Goal: Information Seeking & Learning: Learn about a topic

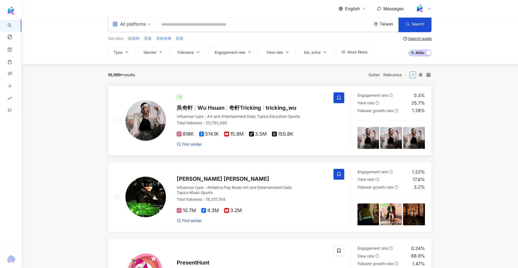
click at [228, 97] on div at bounding box center [252, 96] width 150 height 5
click at [269, 96] on div at bounding box center [252, 96] width 150 height 5
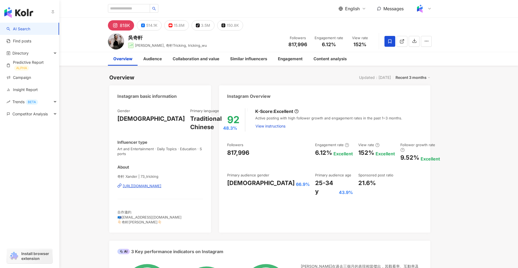
click at [12, 10] on img "button" at bounding box center [18, 12] width 29 height 11
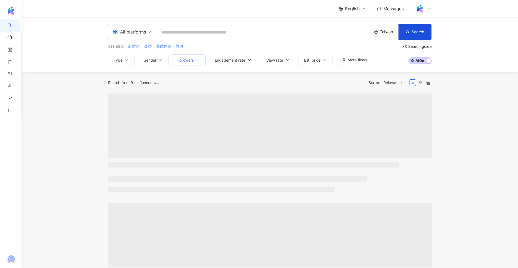
click at [185, 55] on button "Followers" at bounding box center [189, 59] width 34 height 11
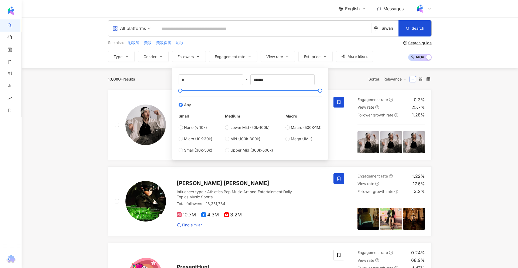
scroll to position [3, 0]
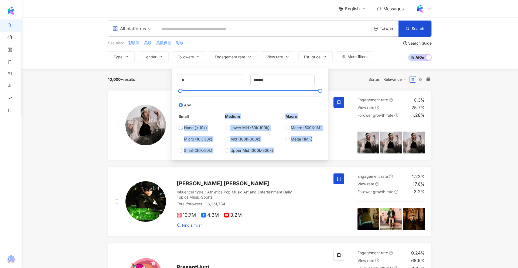
copy div "Nano (< 10k) Micro (10K-30k) Small (30k-50k) Medium Lower Mid (50k-100k) Mid (1…"
copy div "Small Nano (< 10k) Micro (10K-30k) Small (30k-50k) Medium Lower Mid (50k-100k) …"
drag, startPoint x: 291, startPoint y: 151, endPoint x: 177, endPoint y: 115, distance: 119.1
click at [177, 115] on div "* - ******* Any Small Nano (< 10k) Micro (10K-30k) Small (30k-50k) Medium Lower…" at bounding box center [249, 113] width 149 height 85
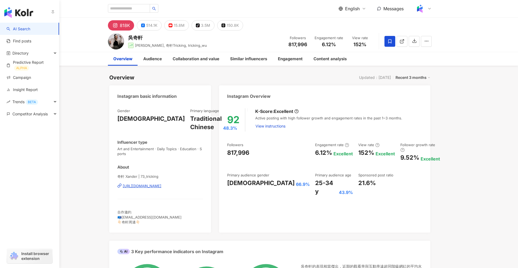
click at [13, 16] on img "button" at bounding box center [18, 12] width 29 height 11
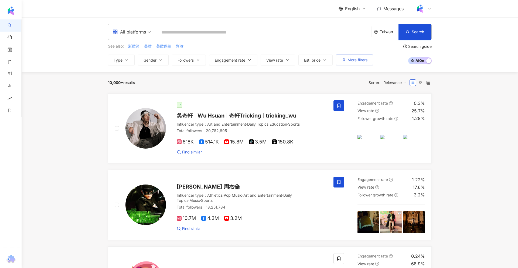
click at [358, 60] on span "More filters" at bounding box center [357, 60] width 20 height 4
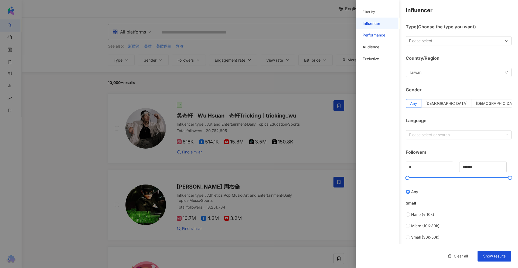
click at [384, 36] on div "Performance" at bounding box center [373, 34] width 23 height 5
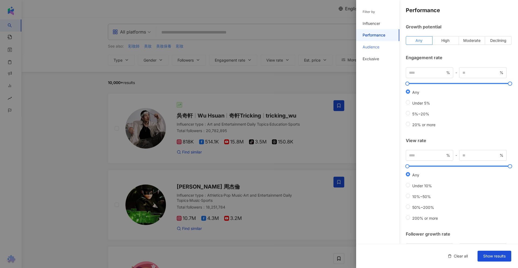
click at [381, 46] on div "Audience" at bounding box center [377, 47] width 43 height 12
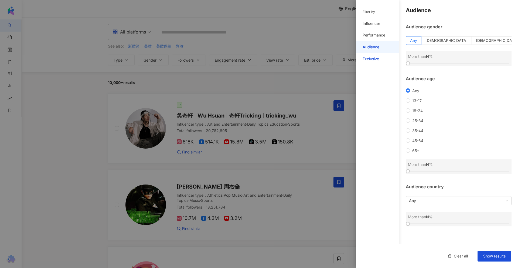
click at [374, 57] on div "Exclusive" at bounding box center [370, 58] width 16 height 5
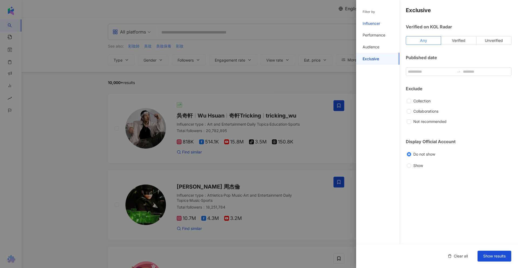
click at [370, 23] on div "Influencer" at bounding box center [371, 23] width 18 height 5
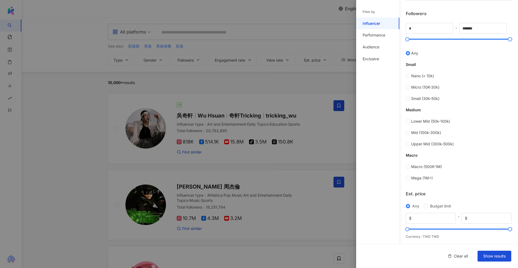
scroll to position [140, 0]
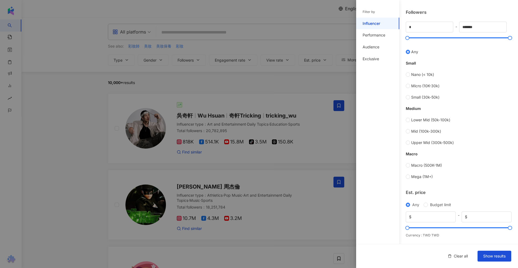
click at [167, 69] on div at bounding box center [259, 134] width 518 height 268
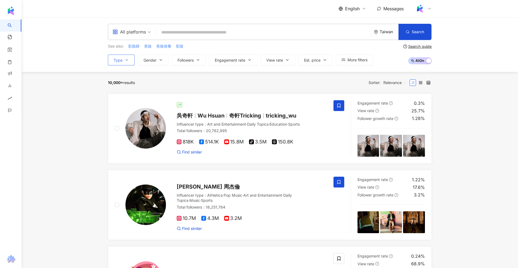
click at [120, 56] on button "Type" at bounding box center [121, 59] width 27 height 11
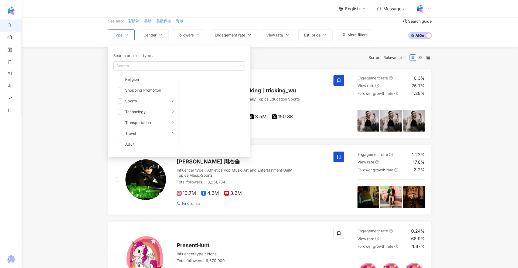
scroll to position [33, 0]
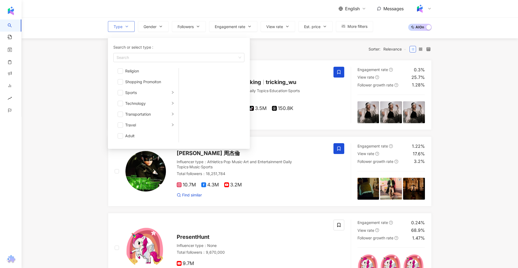
drag, startPoint x: 163, startPoint y: 136, endPoint x: 126, endPoint y: 66, distance: 79.9
click at [126, 66] on div "Search or select type : Search Art and Entertainment Beauty and Fashion Climate…" at bounding box center [178, 93] width 135 height 104
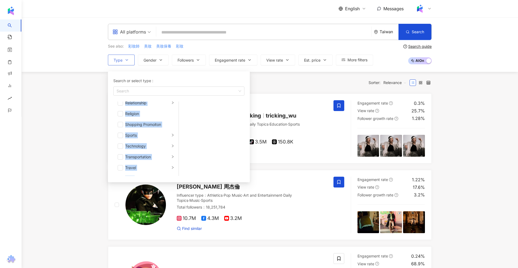
scroll to position [187, 0]
copy ul "Art and Entertainment Beauty and Fashion Climate and Environment Daily Topics E…"
drag, startPoint x: 111, startPoint y: 106, endPoint x: 151, endPoint y: 175, distance: 79.9
click at [151, 175] on div "Search or select type : Search Art and Entertainment Beauty and Fashion Climate…" at bounding box center [178, 126] width 135 height 104
